Goal: Information Seeking & Learning: Find specific fact

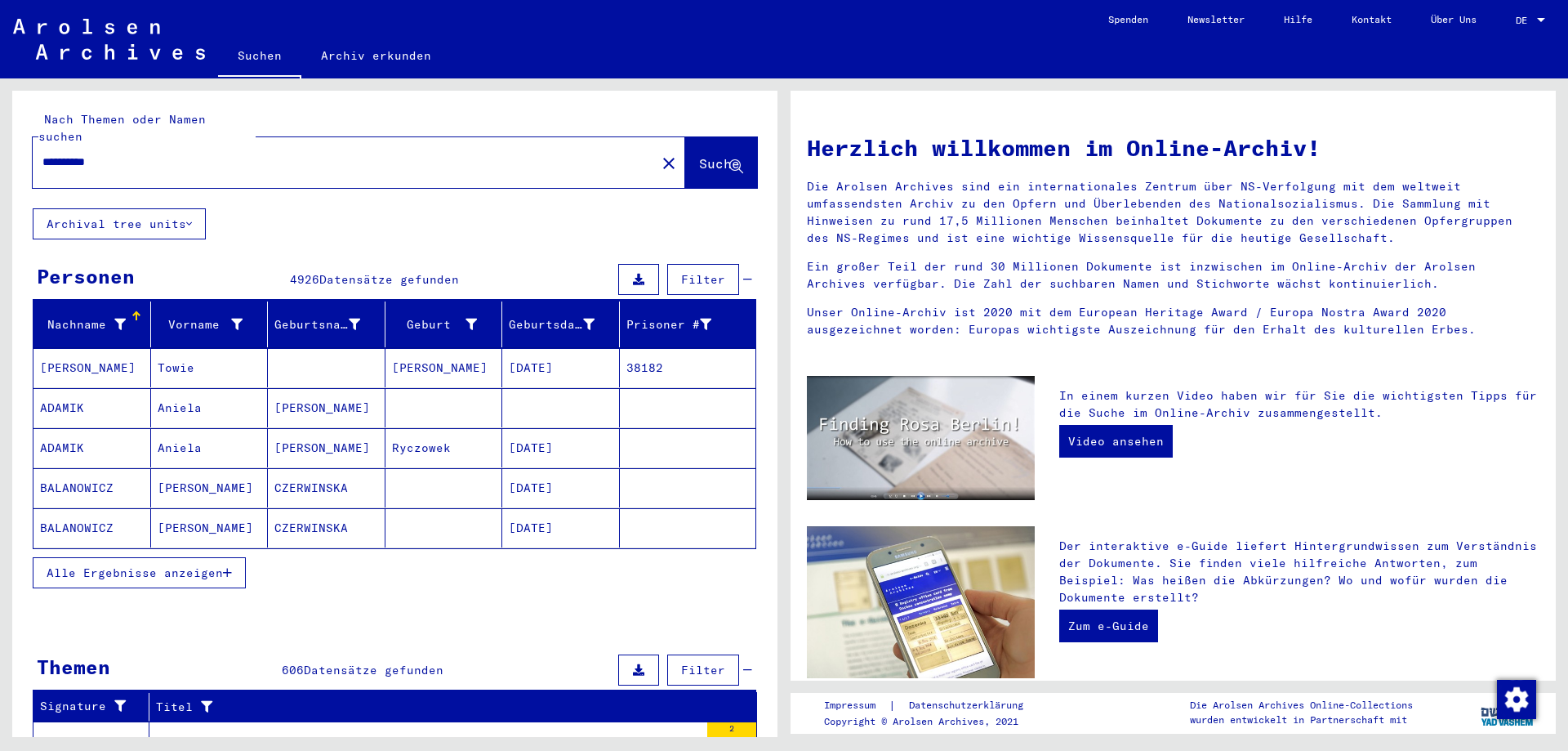
click at [196, 154] on input "**********" at bounding box center [339, 163] width 594 height 18
type input "**********"
click at [703, 155] on span "Suche" at bounding box center [719, 163] width 41 height 17
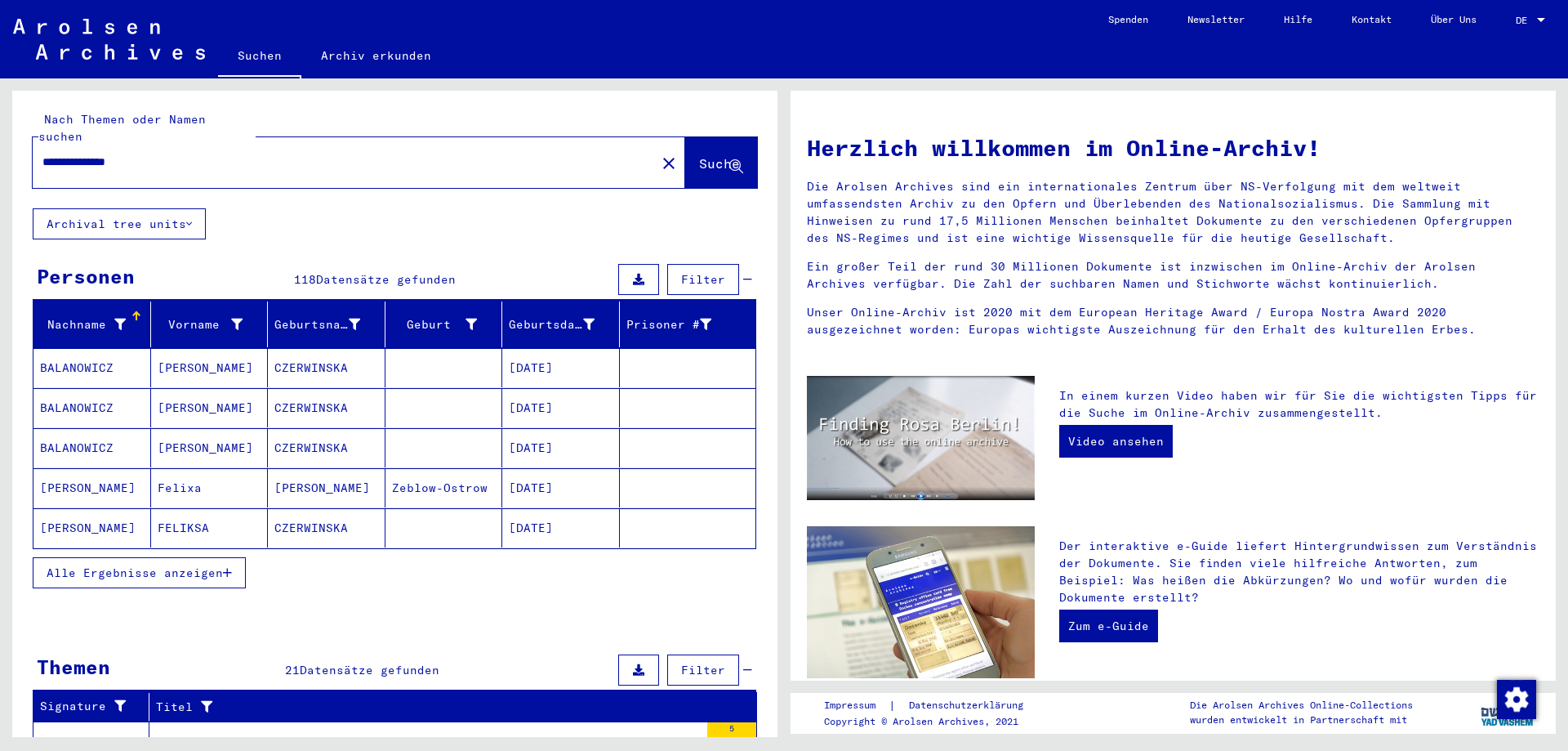
click at [196, 566] on span "Alle Ergebnisse anzeigen" at bounding box center [135, 573] width 176 height 15
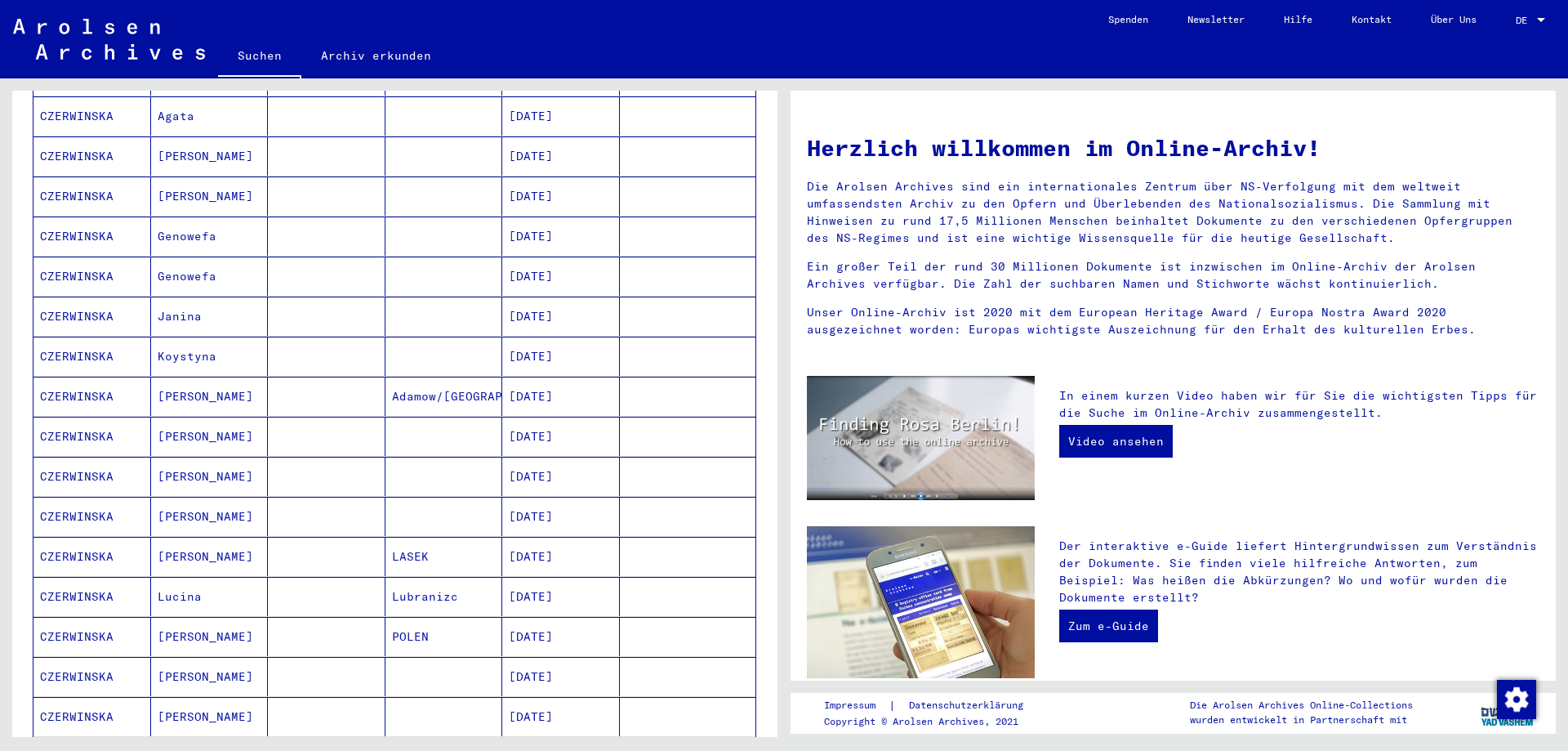
scroll to position [763, 0]
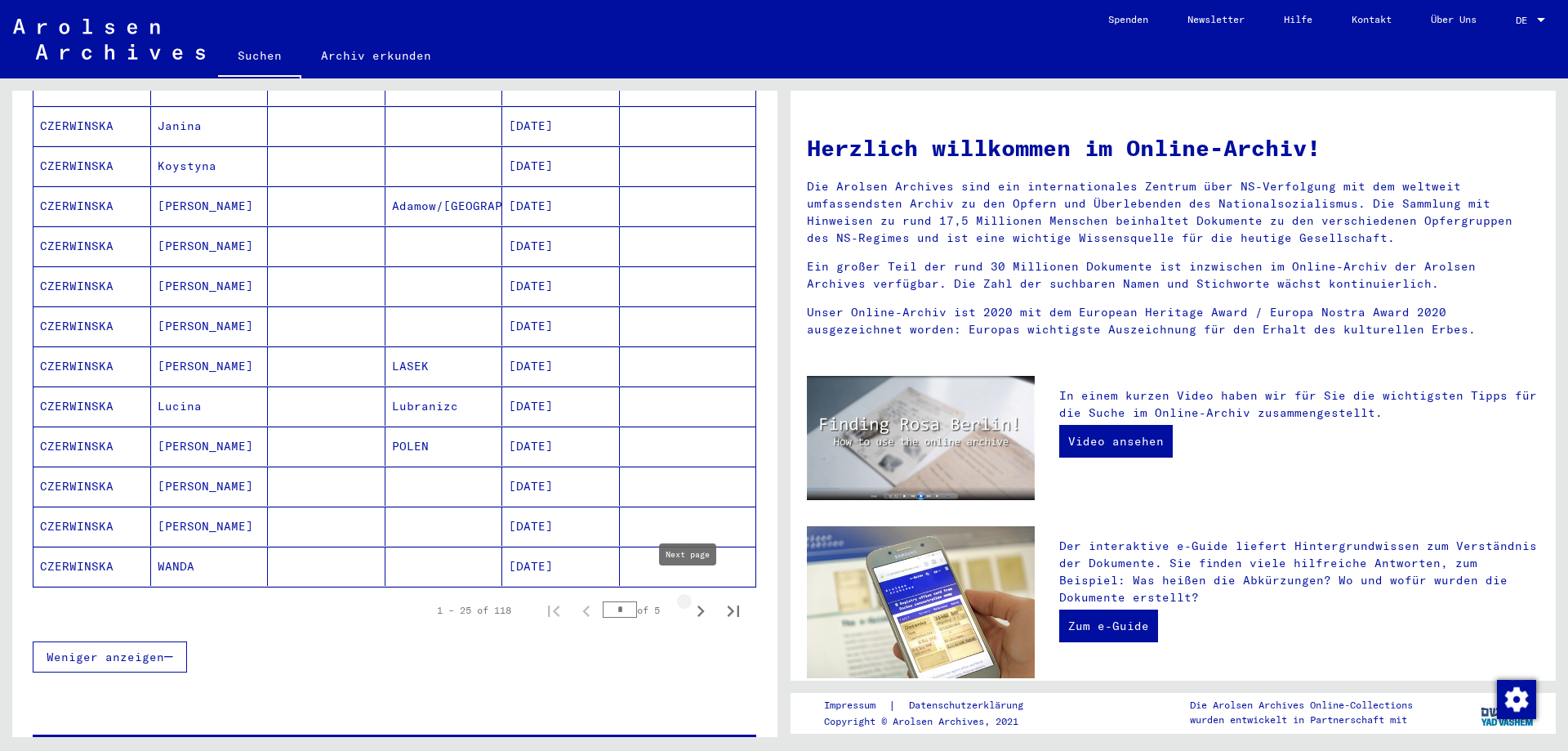
click at [694, 600] on icon "Next page" at bounding box center [700, 611] width 23 height 23
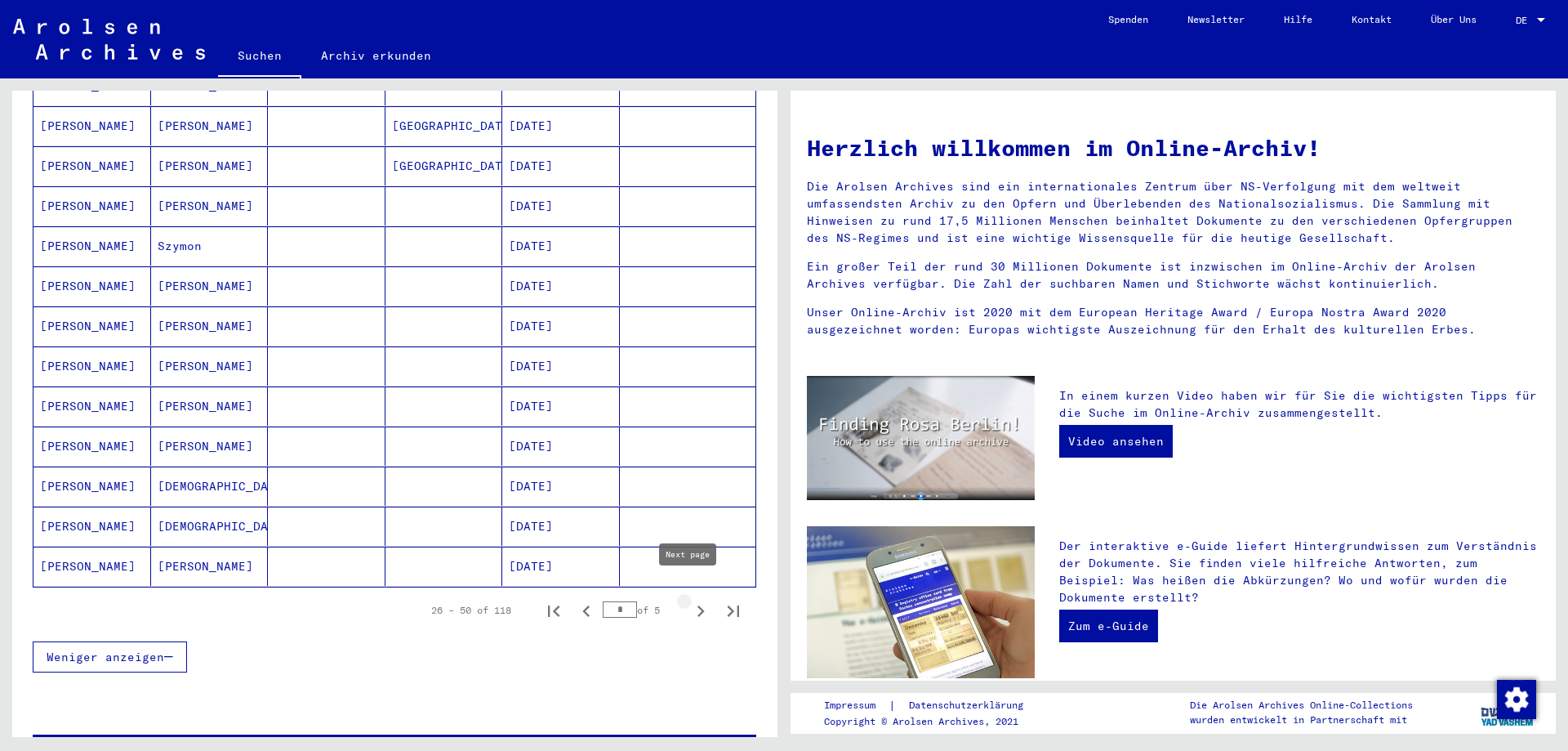
click at [698, 606] on icon "Next page" at bounding box center [702, 612] width 8 height 12
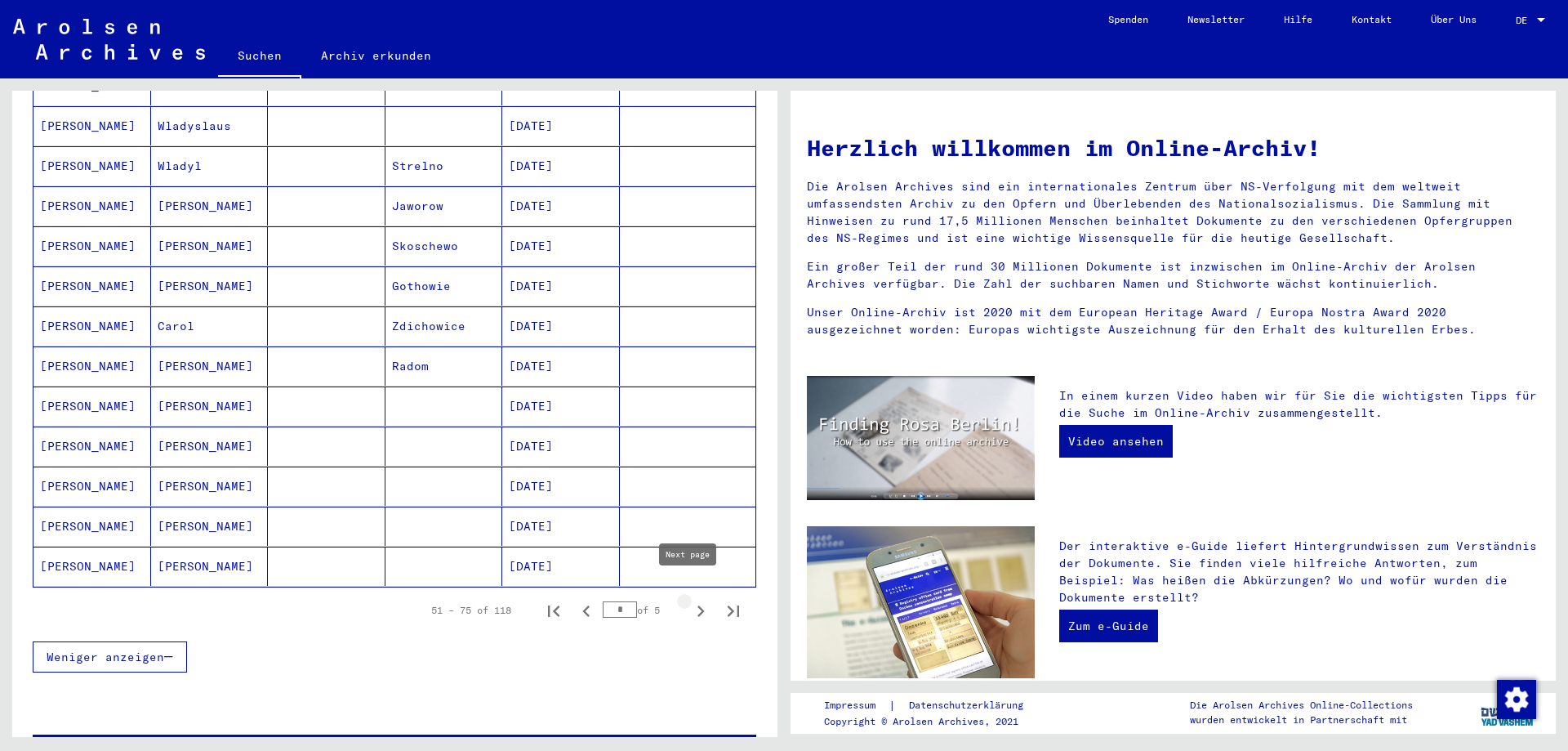
click at [692, 600] on icon "Next page" at bounding box center [700, 611] width 23 height 23
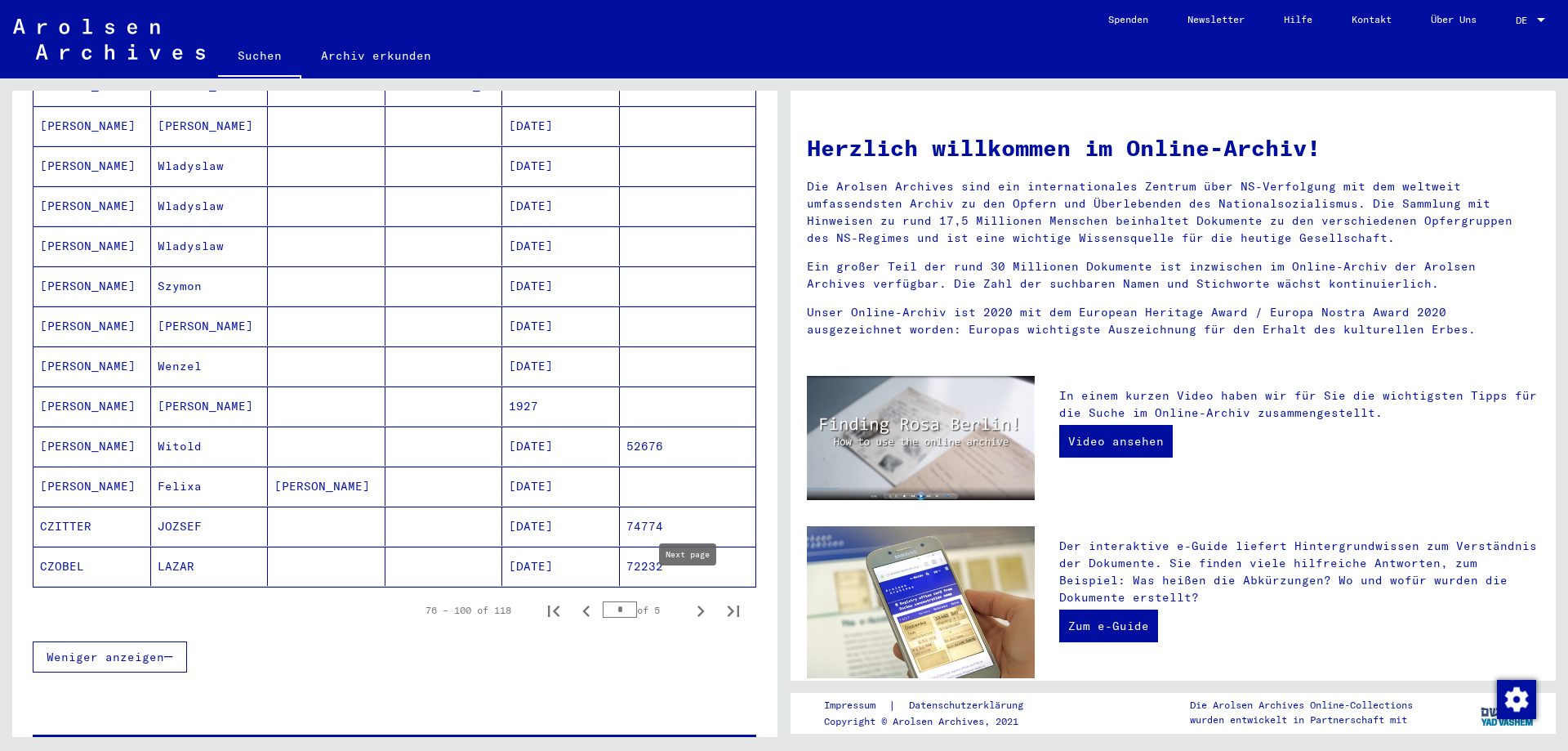
click at [689, 600] on icon "Next page" at bounding box center [700, 611] width 23 height 23
type input "*"
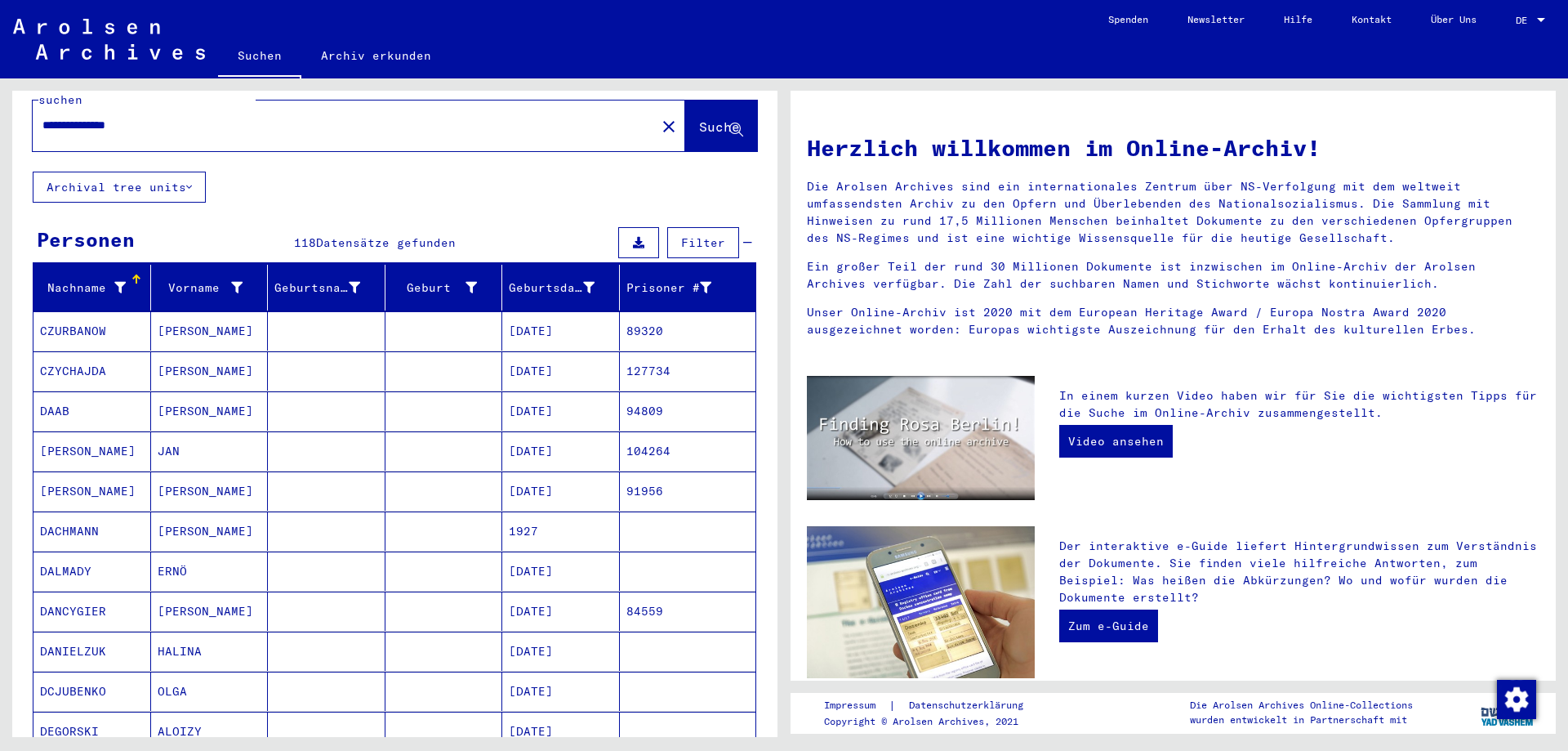
scroll to position [0, 0]
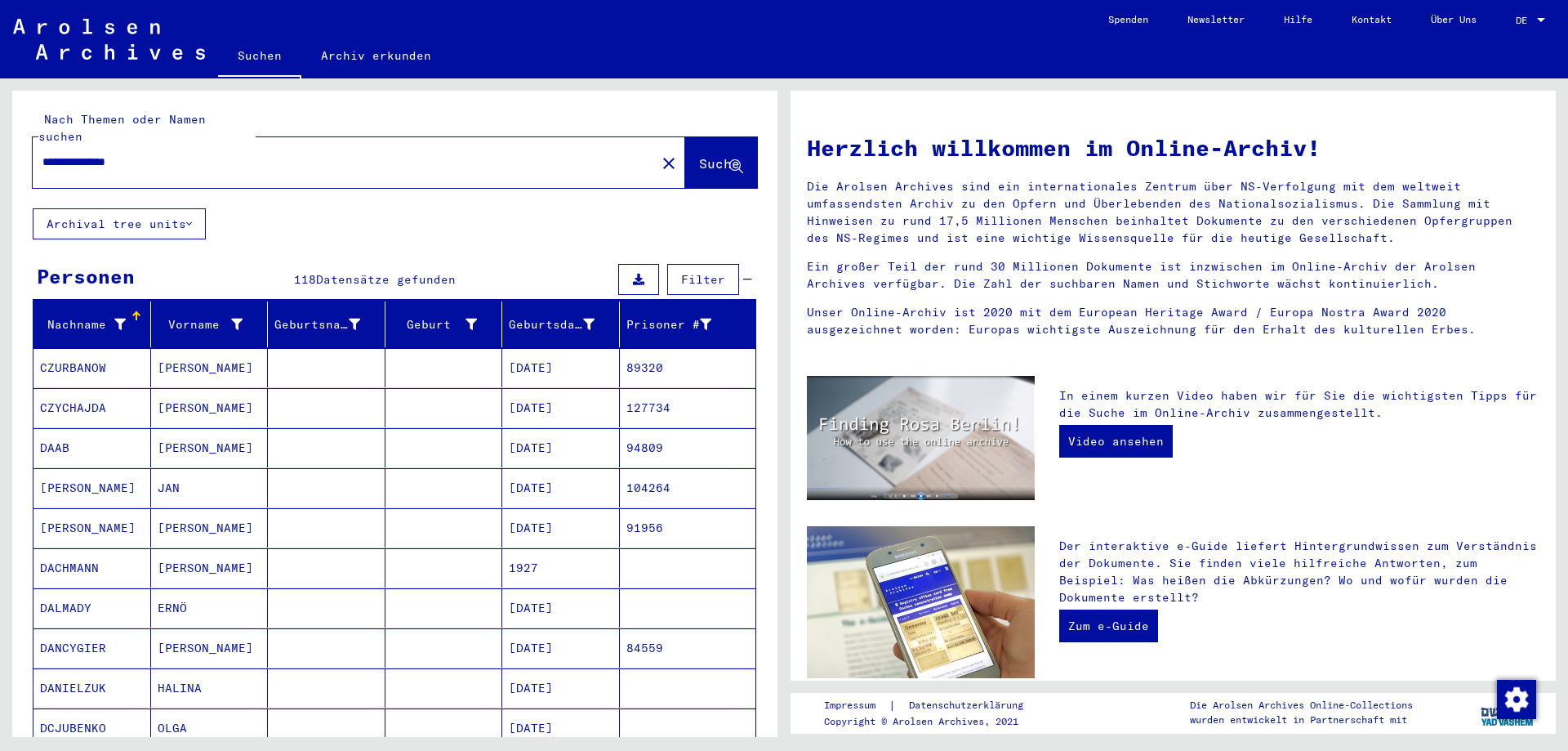
click at [220, 154] on input "**********" at bounding box center [339, 163] width 594 height 18
type input "**********"
click at [685, 137] on button "Suche" at bounding box center [720, 163] width 72 height 51
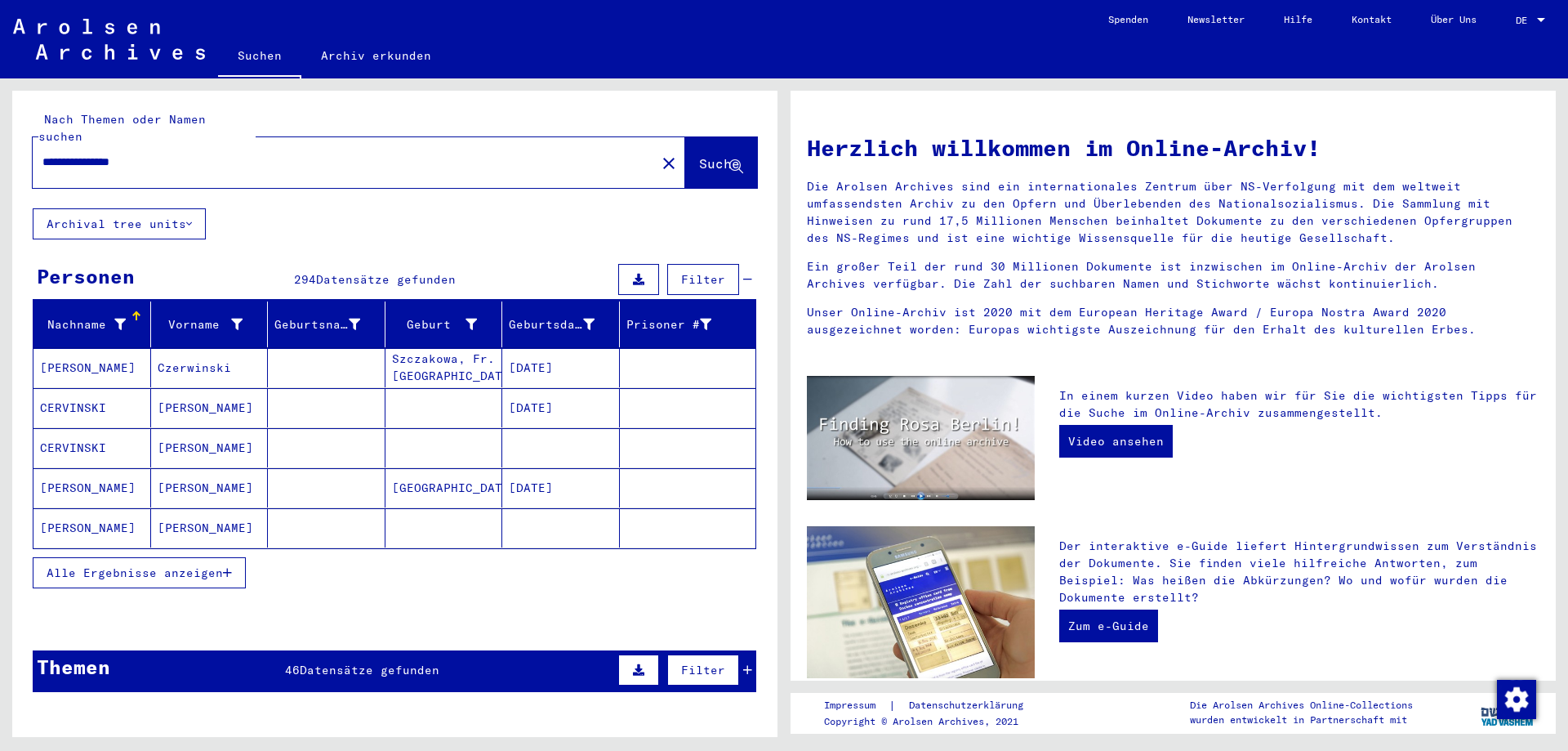
click at [79, 429] on mat-cell "CERVINSKI" at bounding box center [92, 448] width 118 height 39
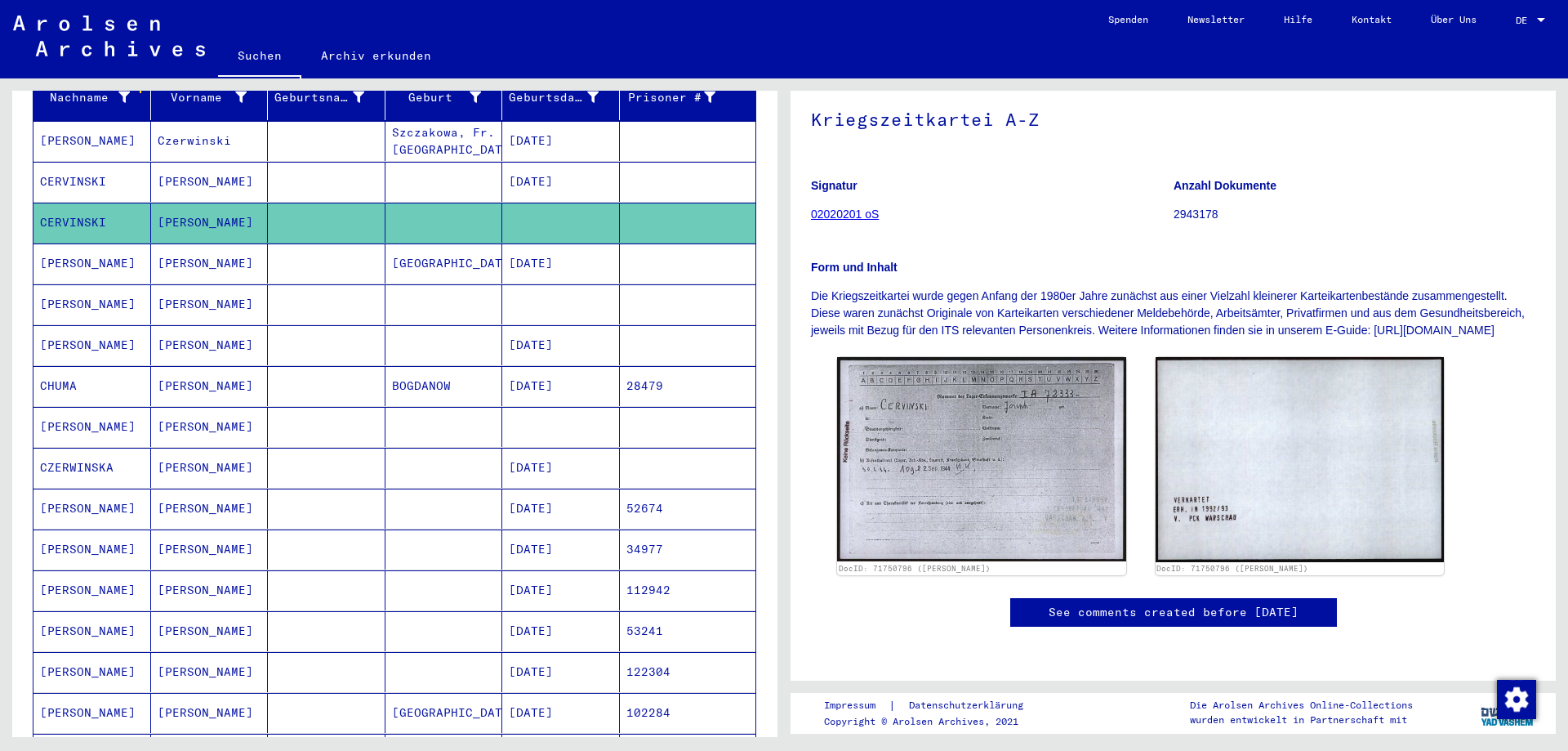
scroll to position [190, 0]
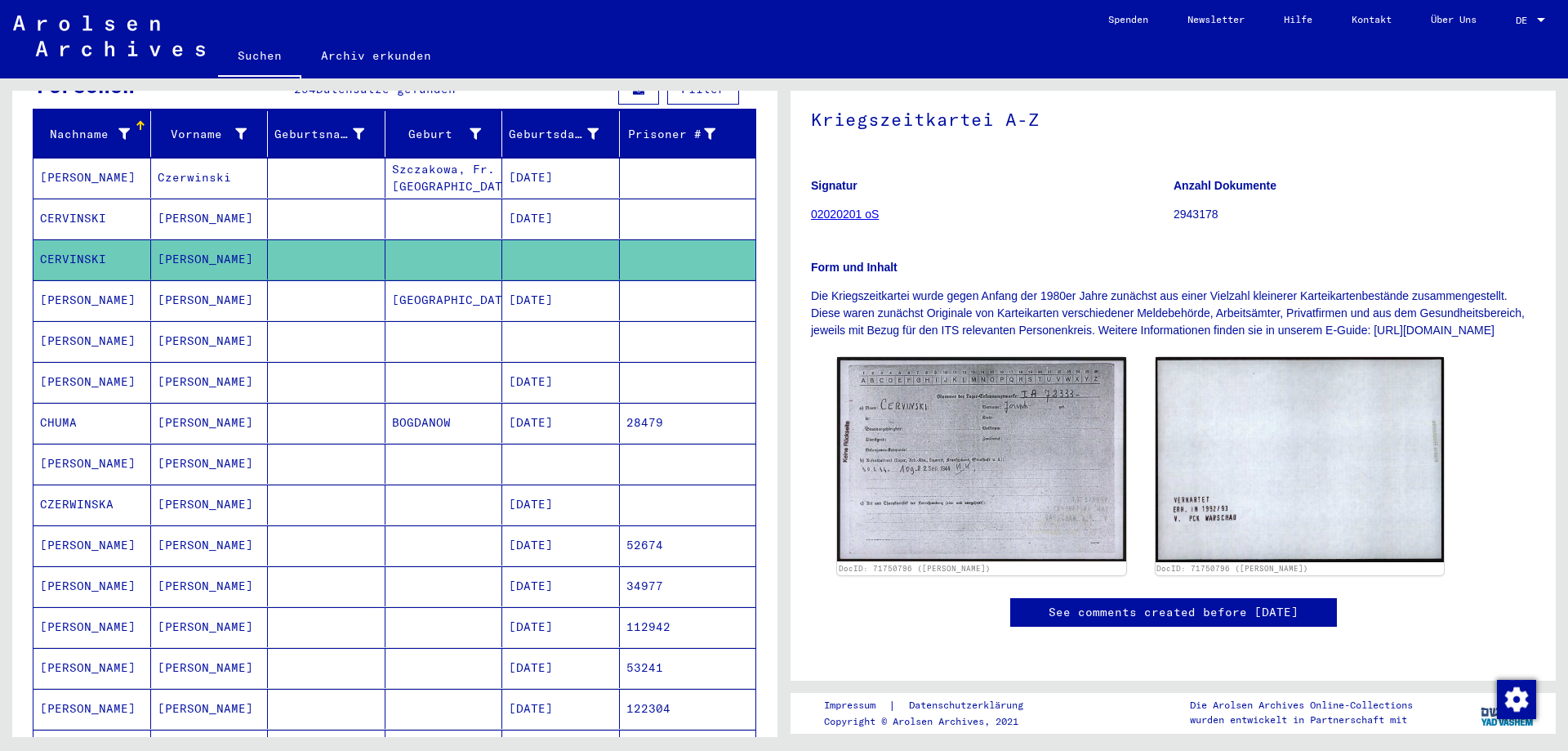
click at [52, 323] on mat-cell "[PERSON_NAME]" at bounding box center [92, 341] width 118 height 40
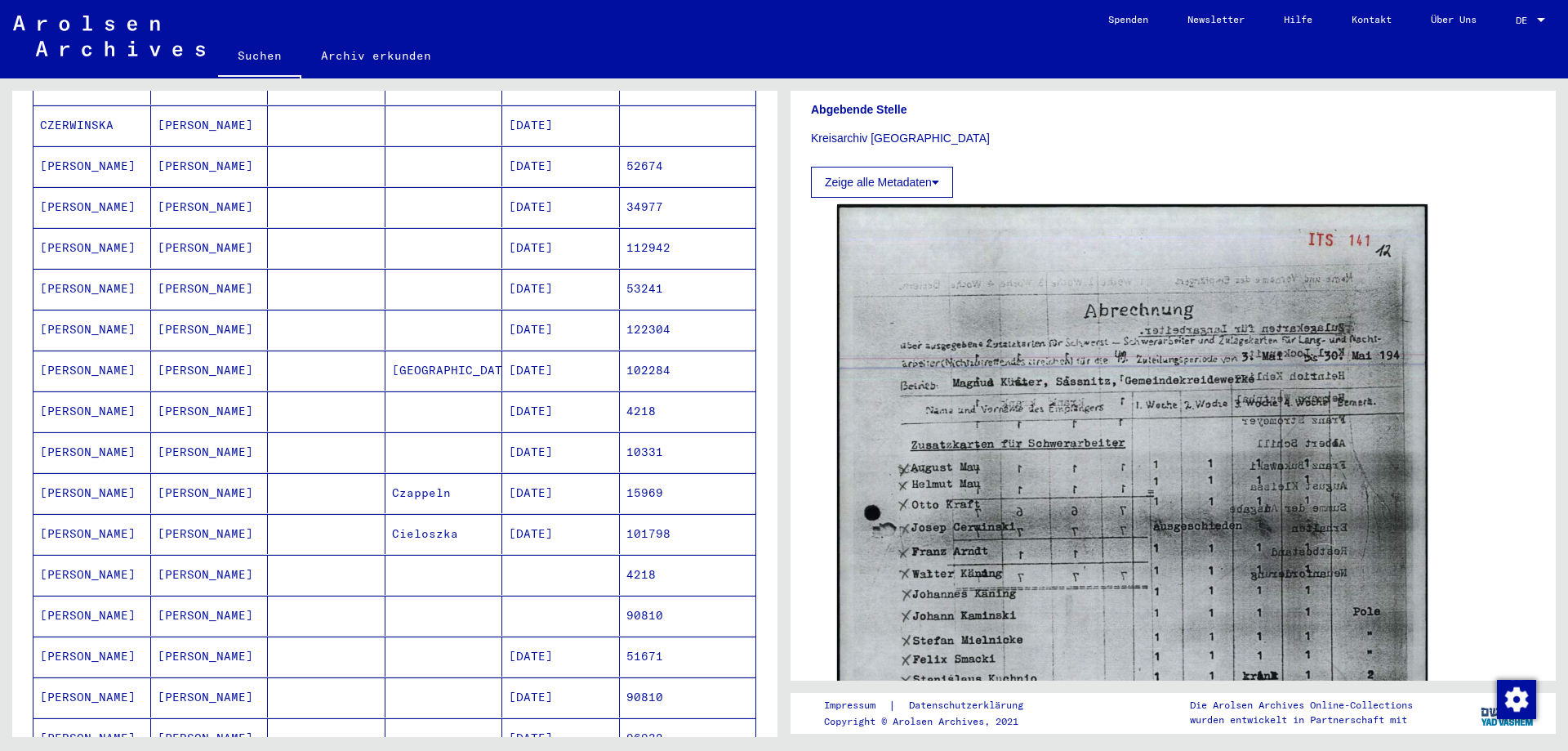
scroll to position [572, 0]
click at [78, 553] on mat-cell "[PERSON_NAME]" at bounding box center [92, 572] width 118 height 40
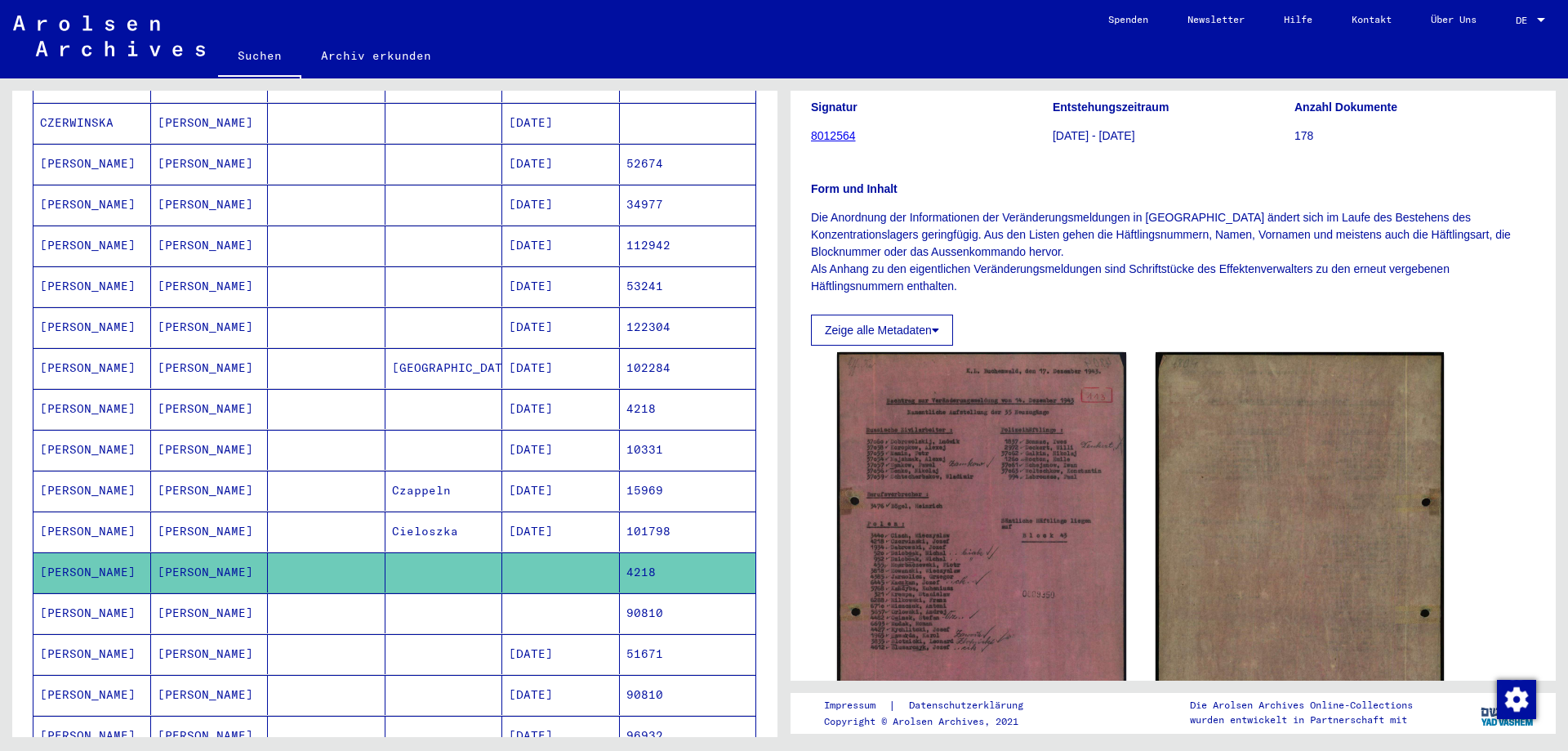
scroll to position [381, 0]
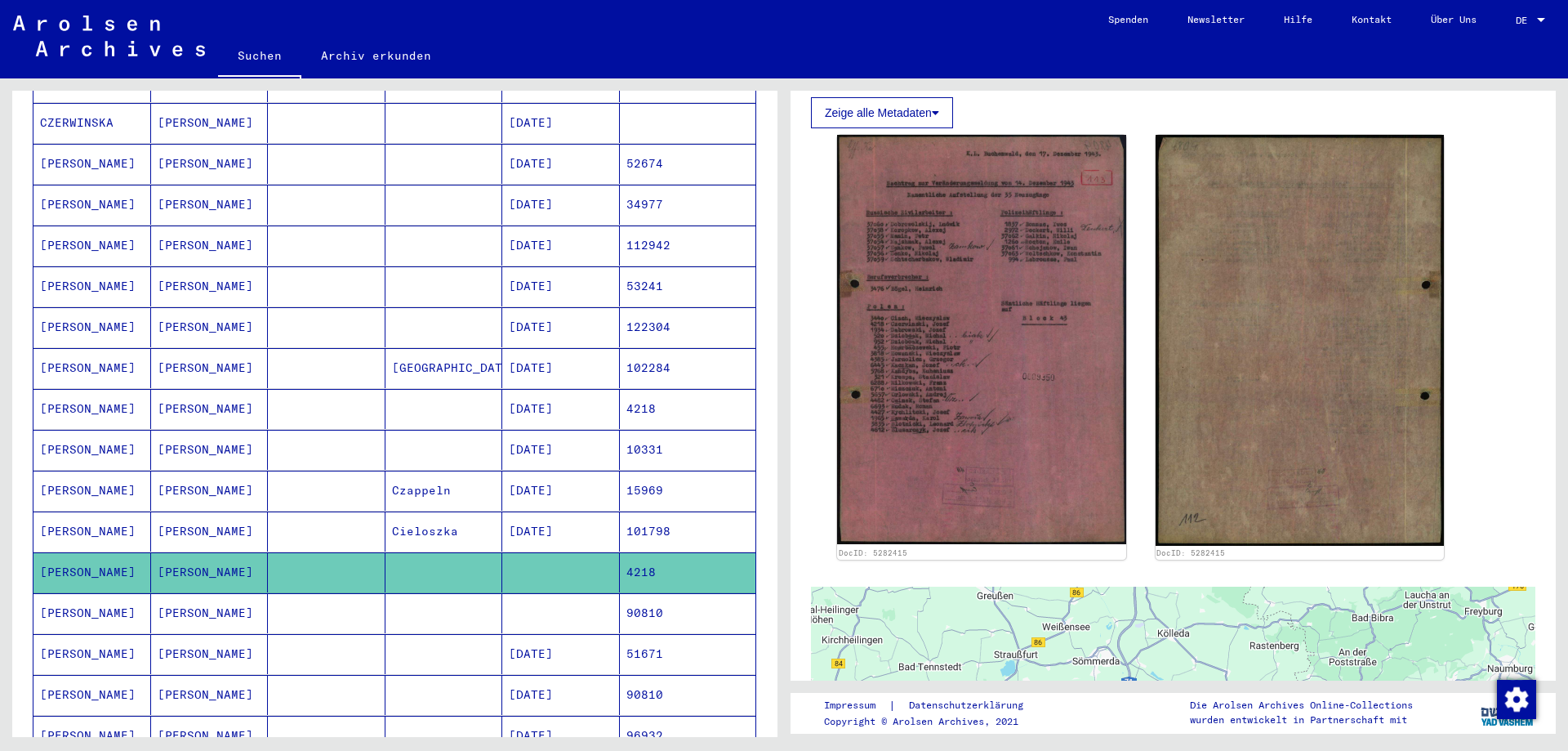
click at [58, 598] on mat-cell "[PERSON_NAME]" at bounding box center [92, 613] width 118 height 40
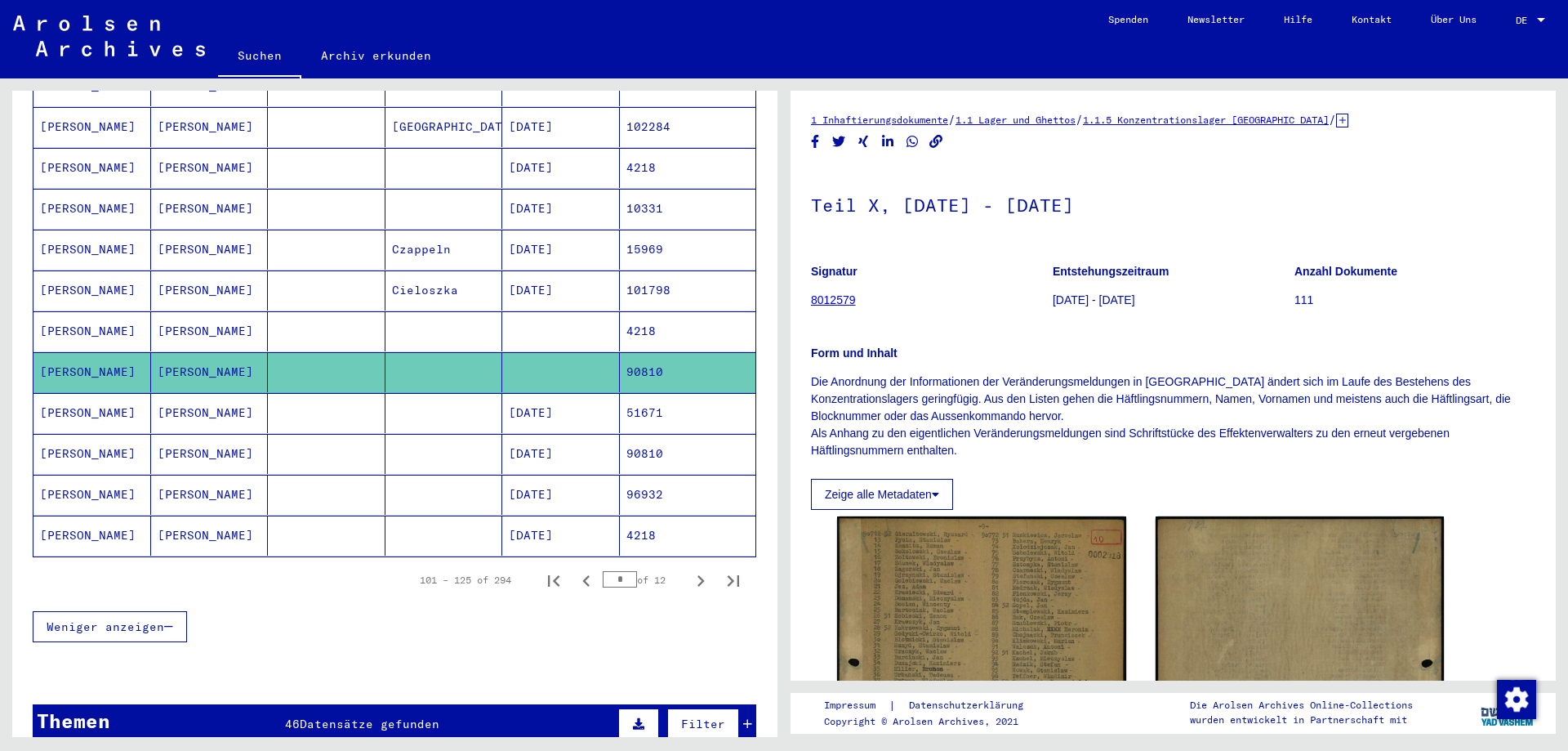
scroll to position [954, 0]
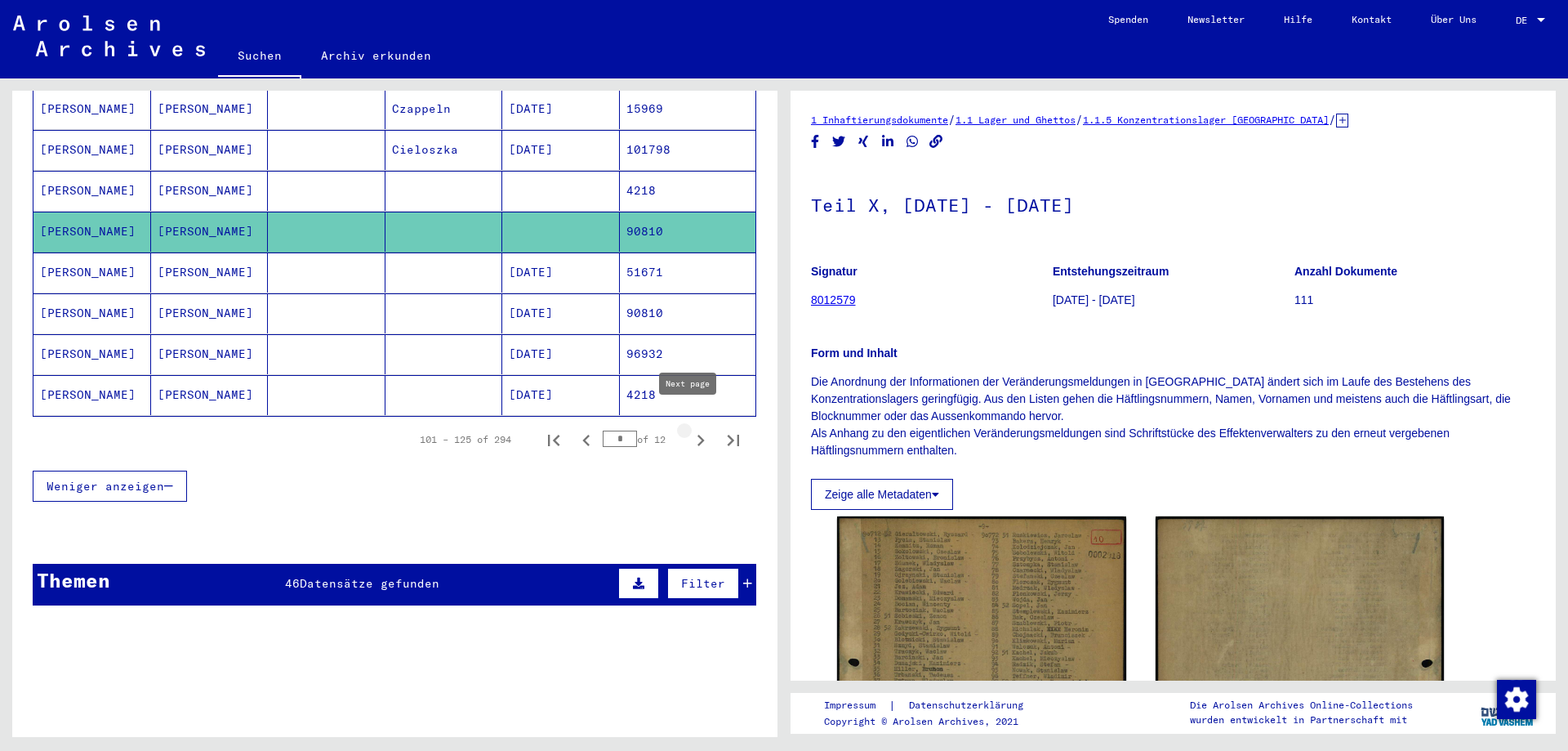
click at [698, 434] on icon "Next page" at bounding box center [702, 440] width 8 height 12
type input "*"
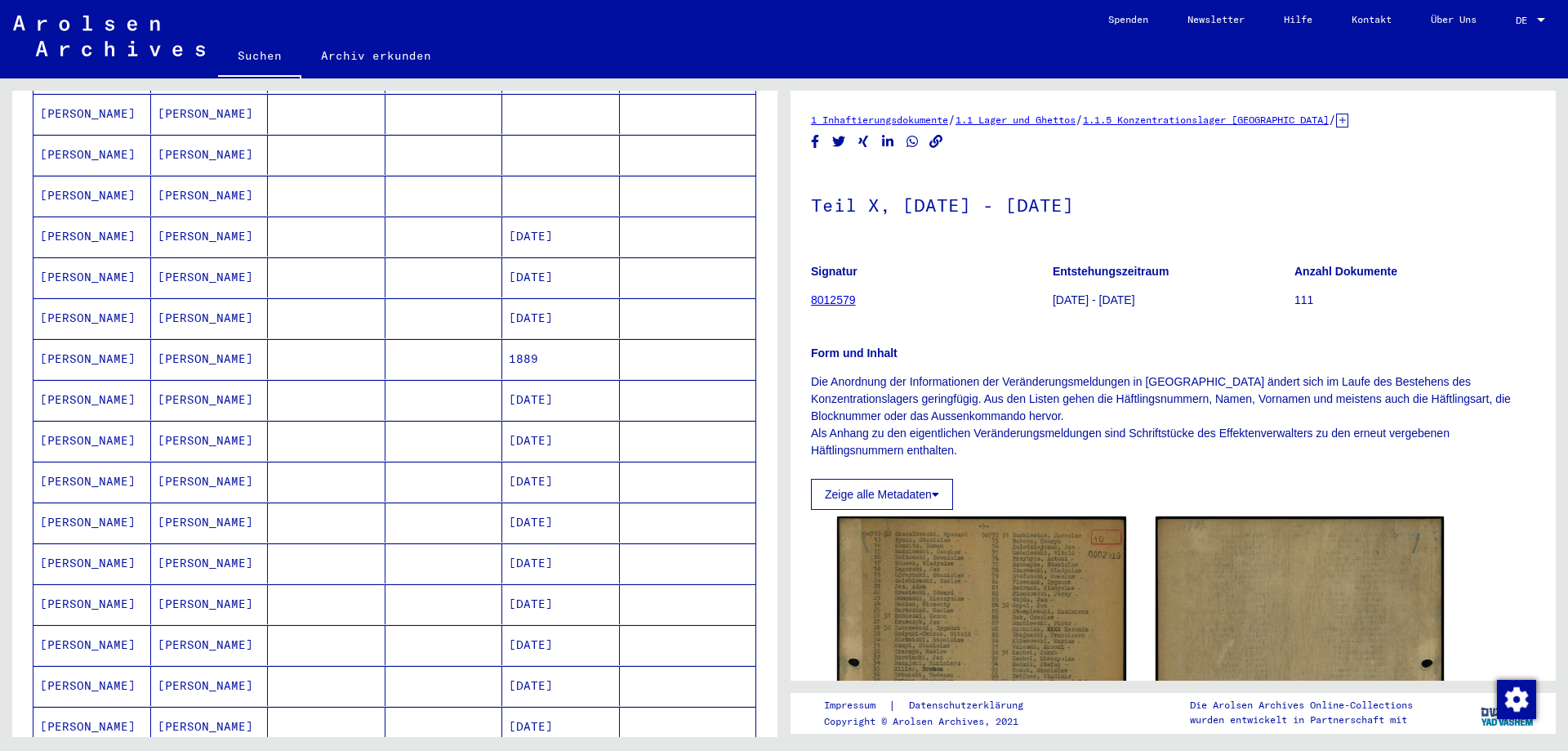
scroll to position [381, 0]
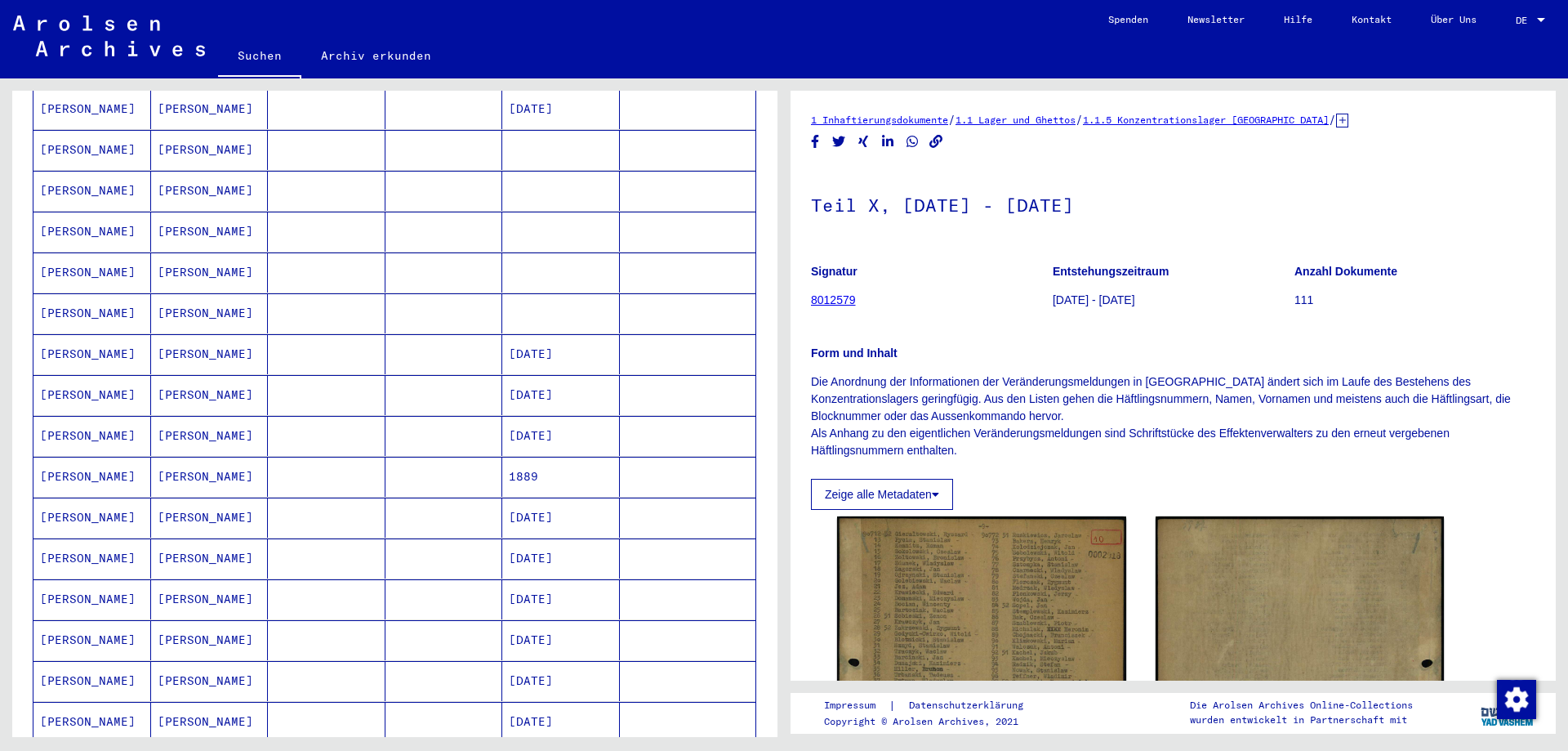
click at [85, 294] on mat-cell "[PERSON_NAME]" at bounding box center [92, 313] width 118 height 40
